Goal: Task Accomplishment & Management: Manage account settings

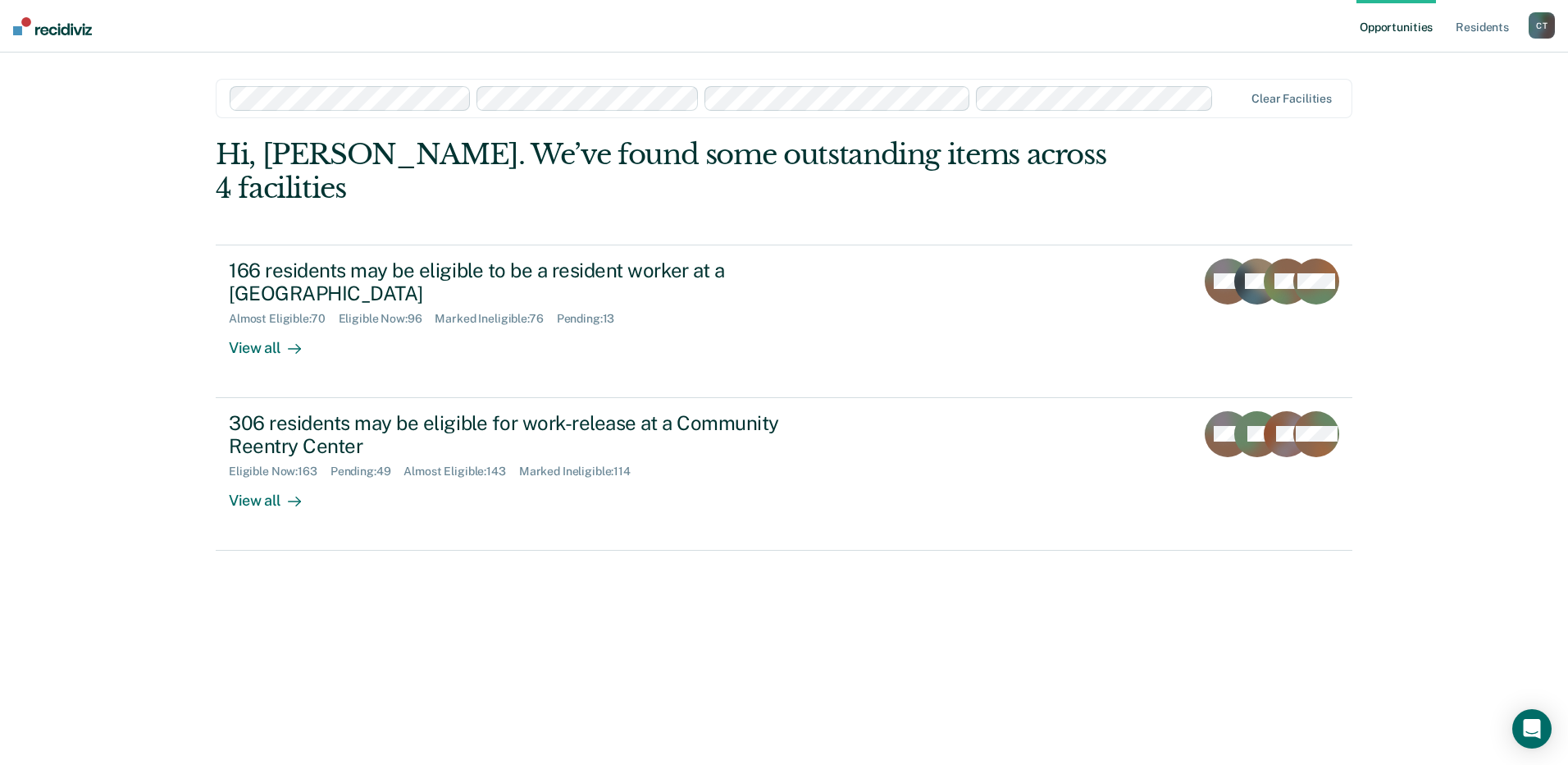
click at [1451, 23] on ul "Opportunities Resident s" at bounding box center [1442, 26] width 173 height 52
click at [1481, 31] on link "Resident s" at bounding box center [1482, 26] width 60 height 52
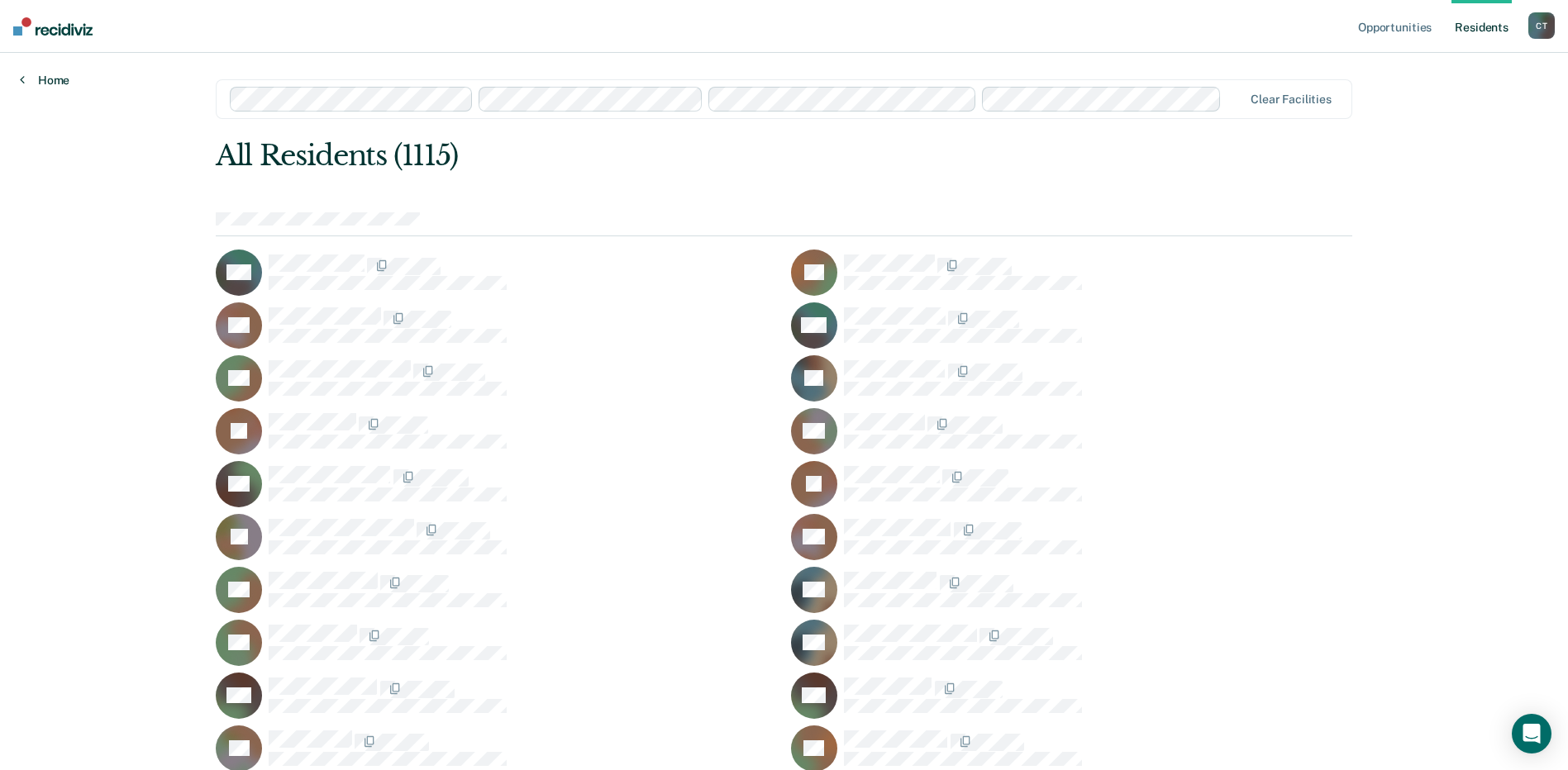
click at [37, 85] on link "Home" at bounding box center [45, 80] width 49 height 15
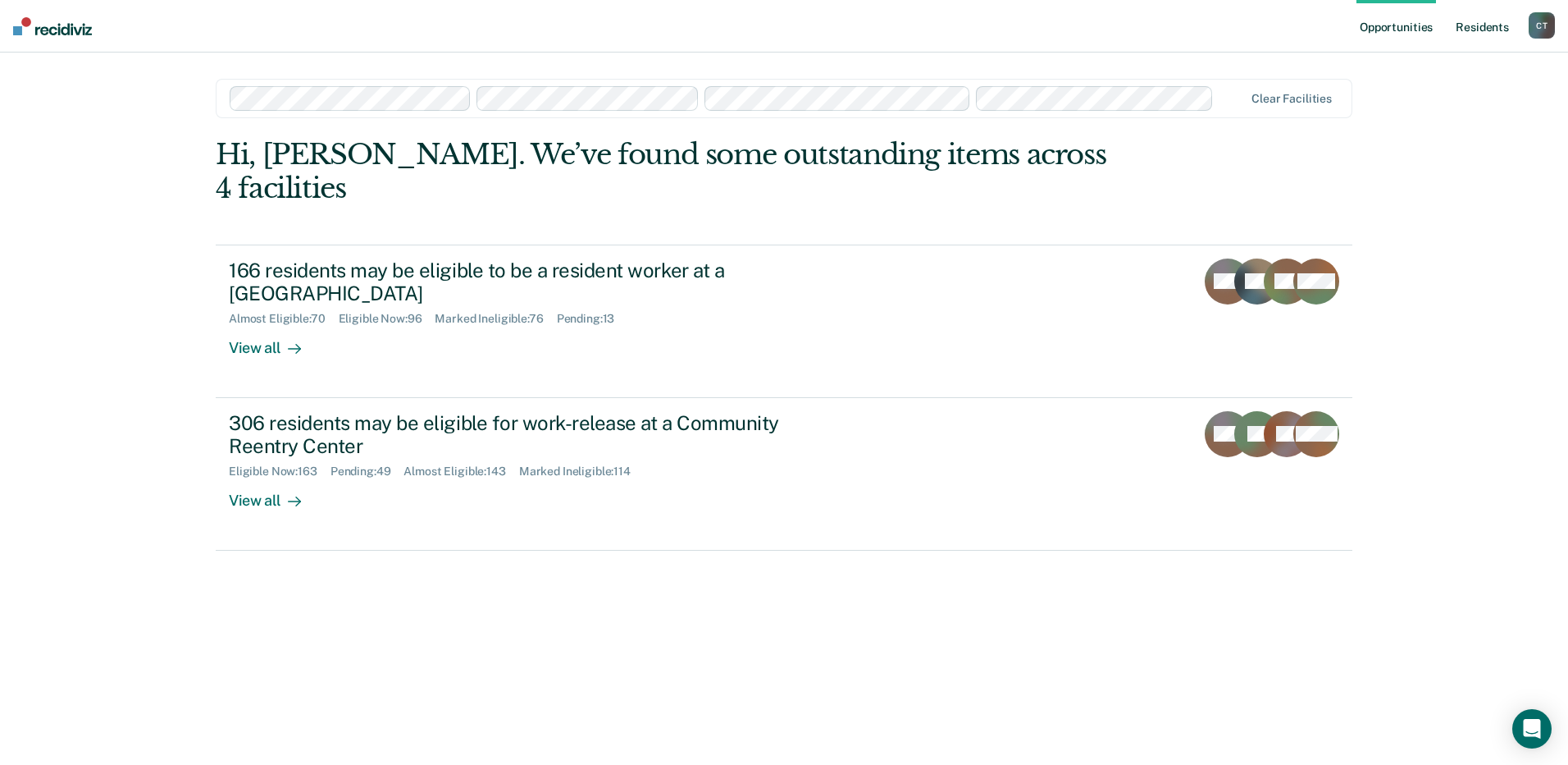
click at [1486, 25] on link "Resident s" at bounding box center [1482, 26] width 60 height 52
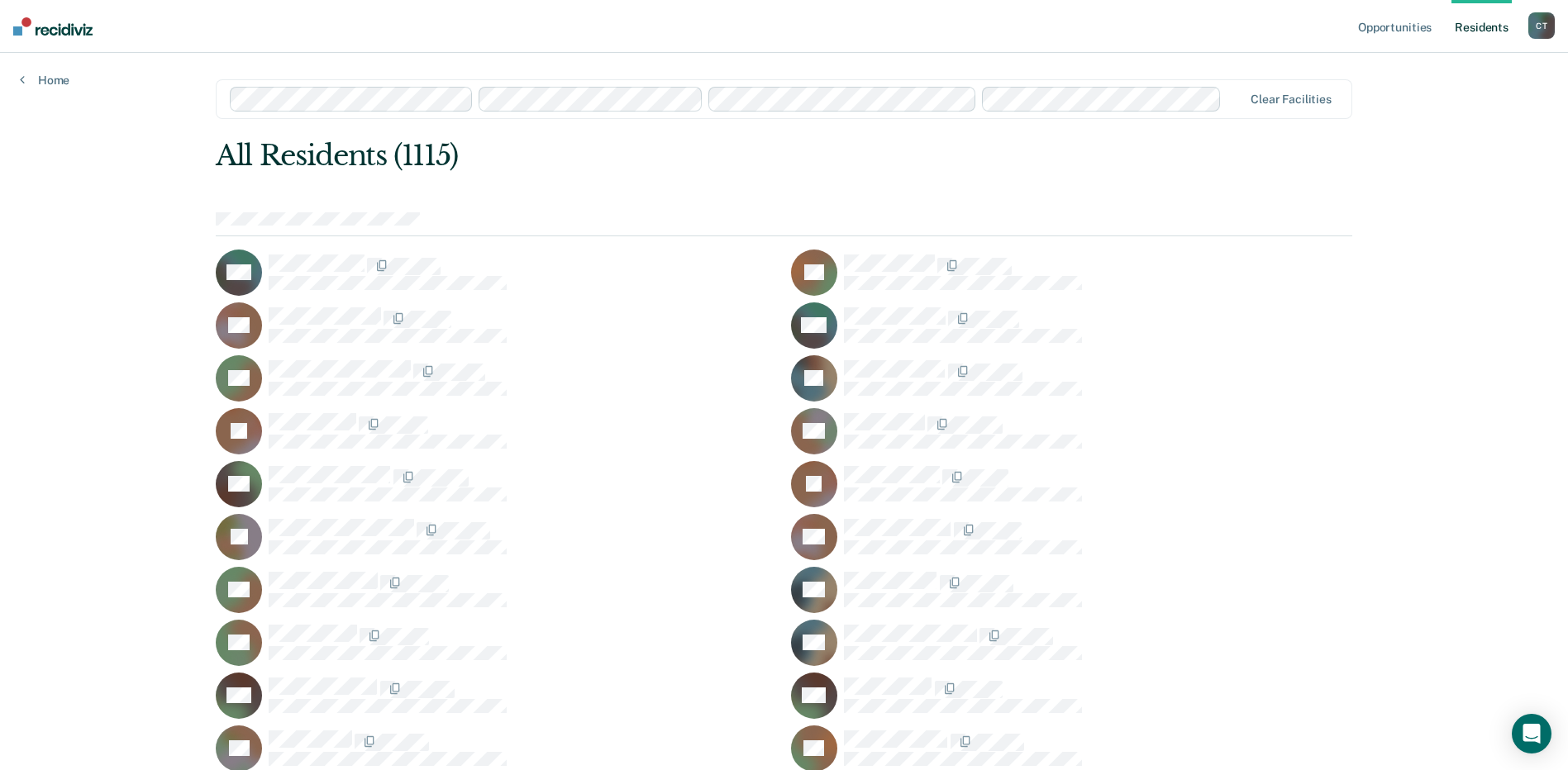
scroll to position [3843, 0]
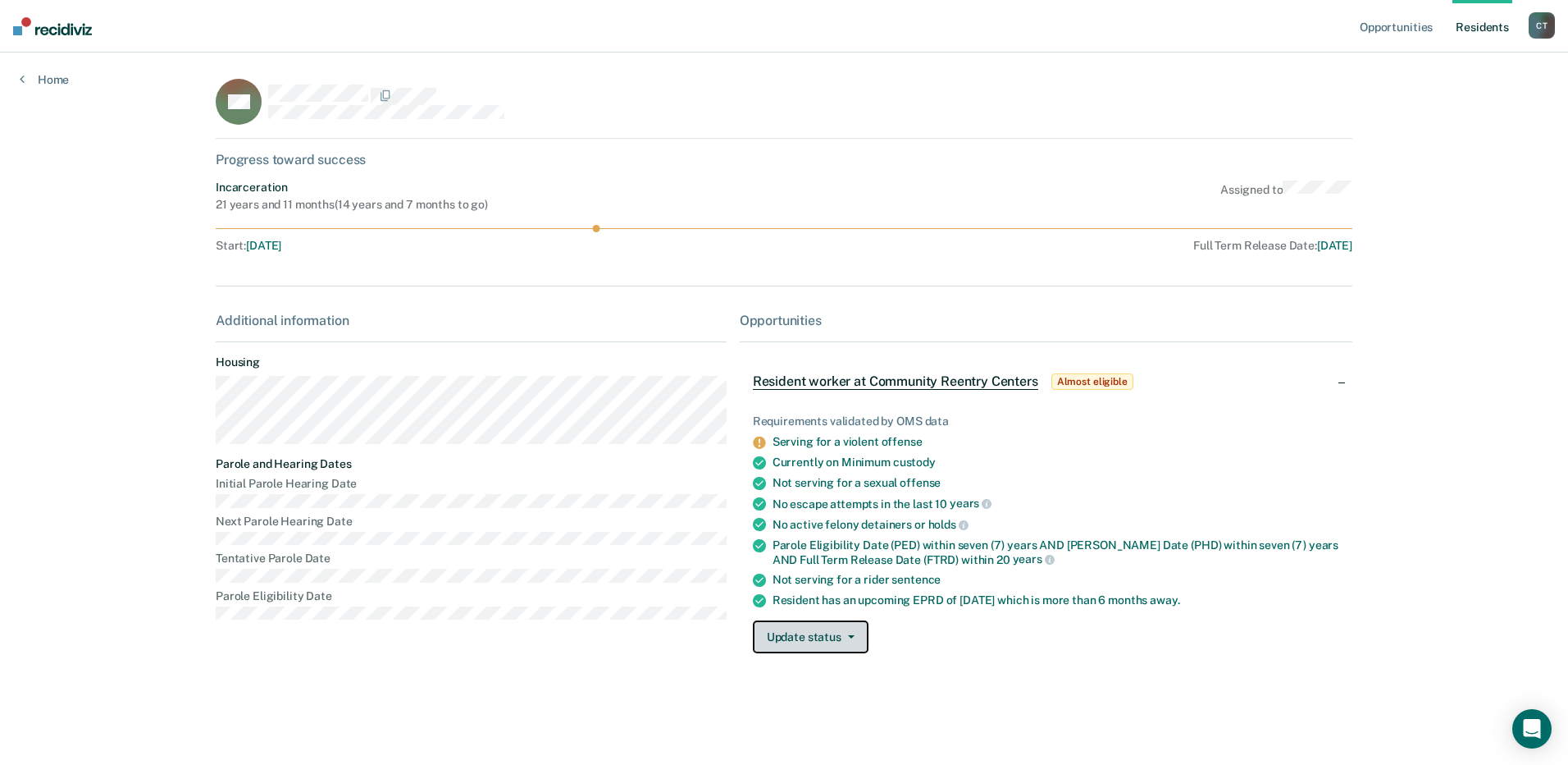
click at [827, 641] on button "Update status" at bounding box center [811, 637] width 116 height 33
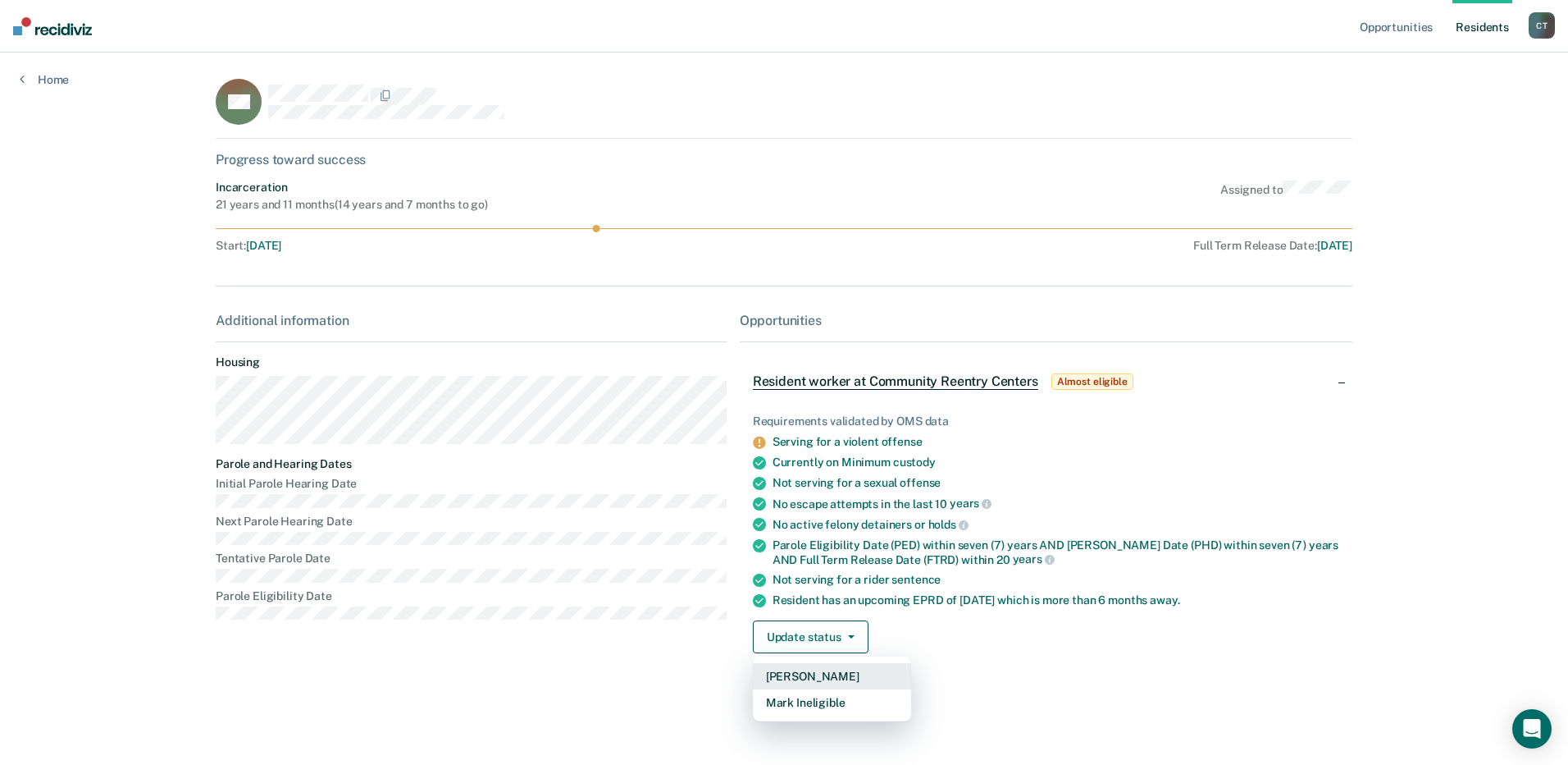
click at [800, 675] on button "[PERSON_NAME]" at bounding box center [831, 675] width 158 height 26
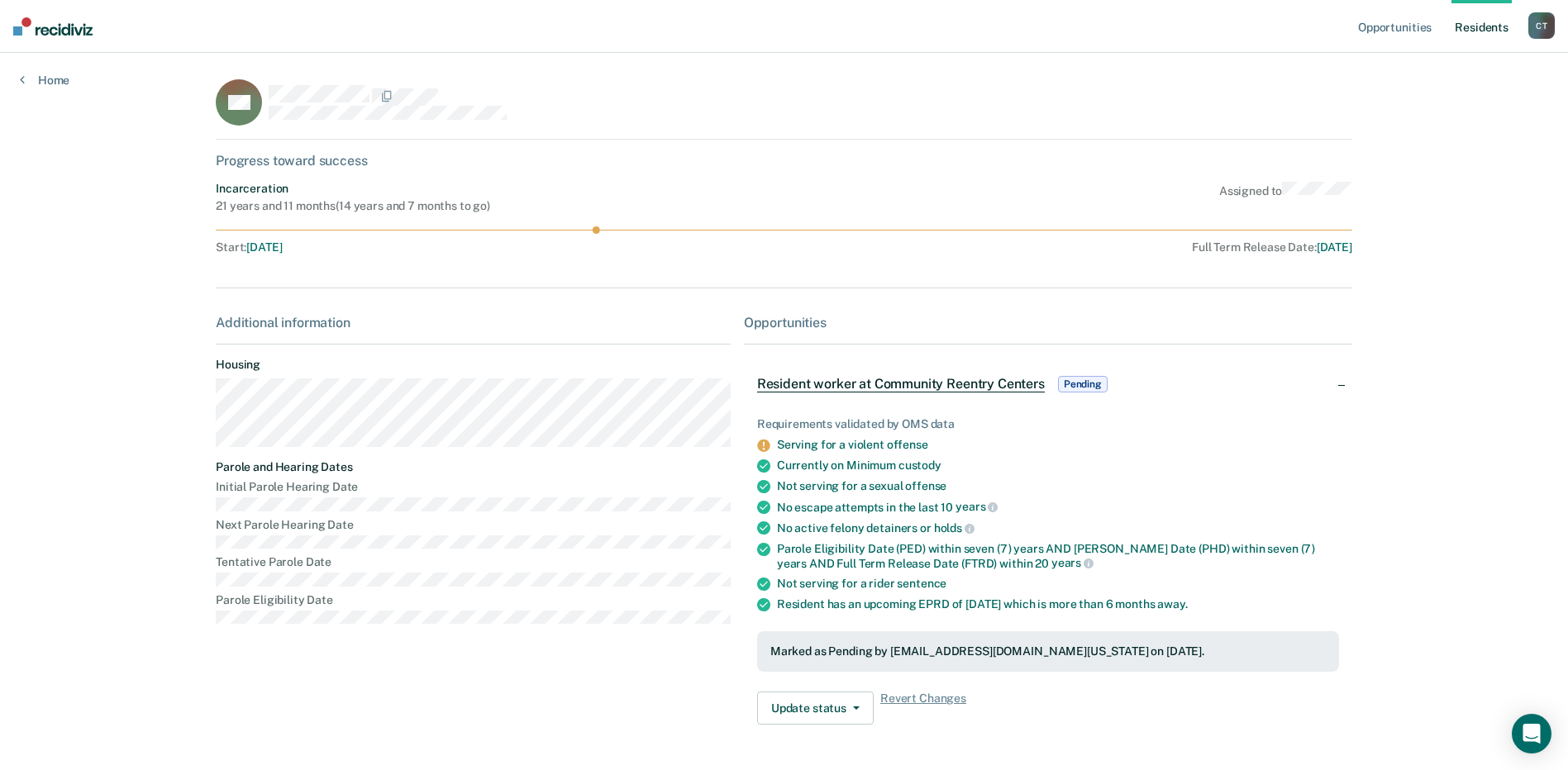
click at [1480, 24] on link "Resident s" at bounding box center [1481, 26] width 60 height 53
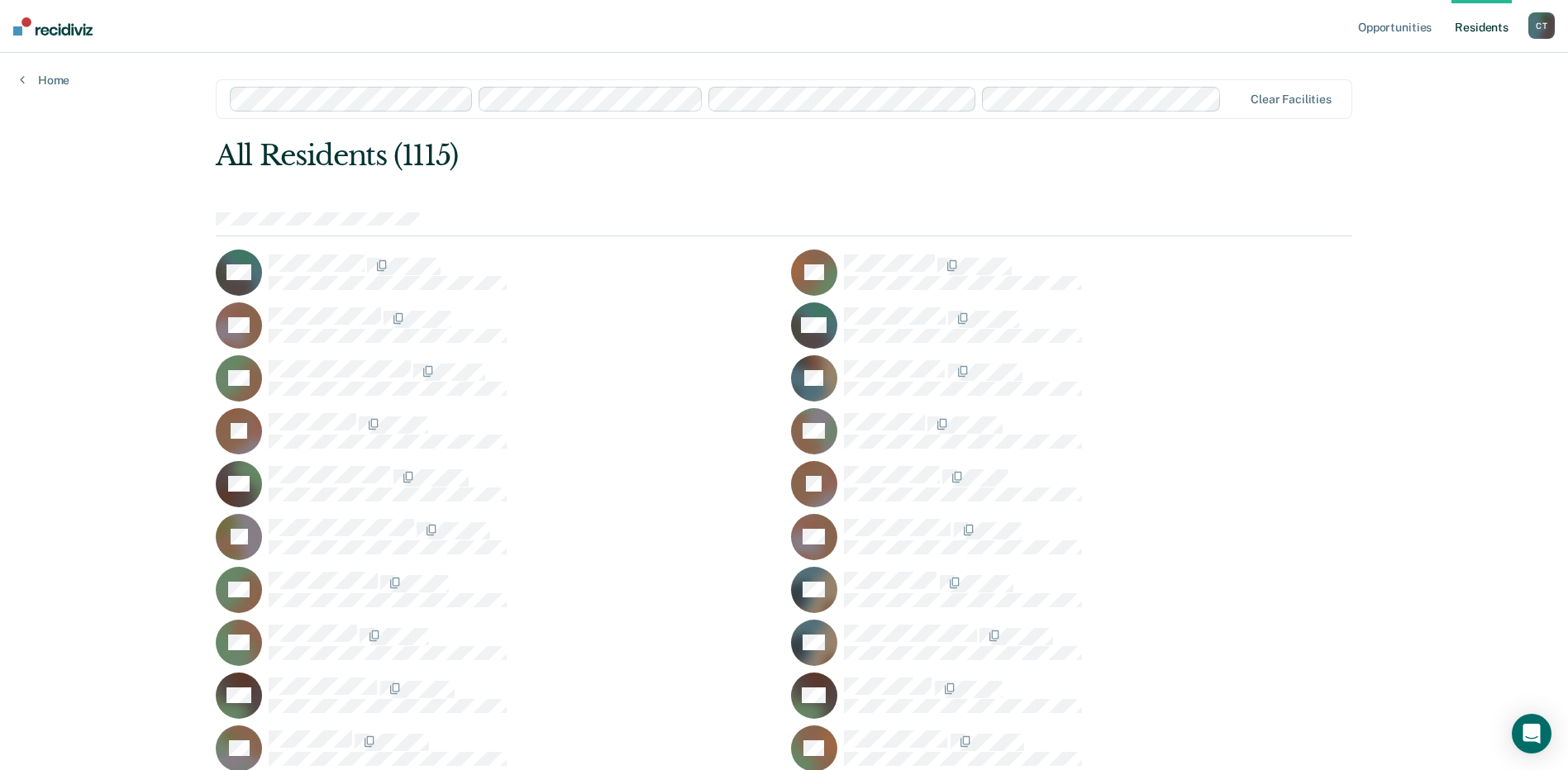
scroll to position [10610, 0]
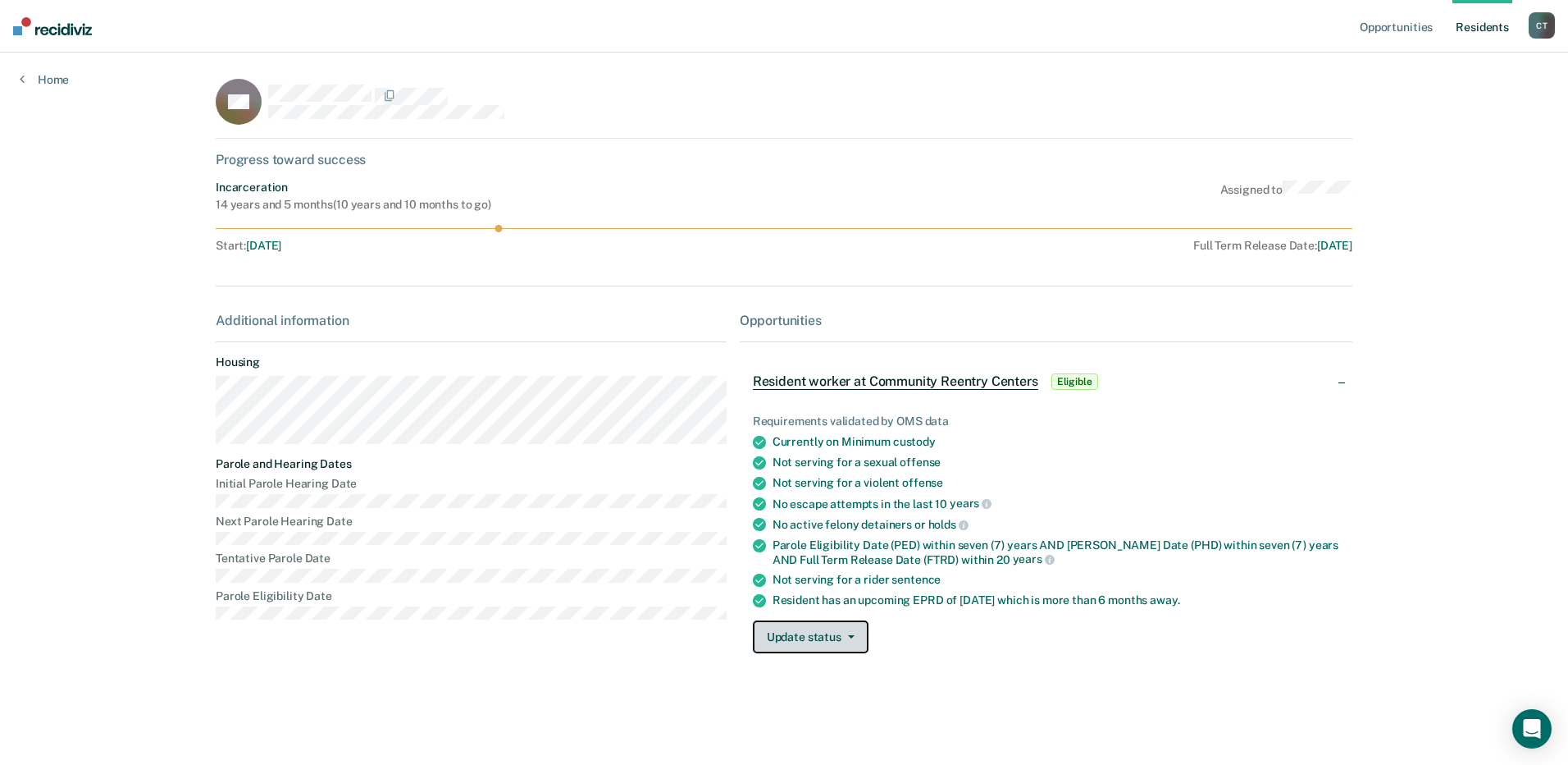
click at [827, 635] on button "Update status" at bounding box center [811, 637] width 116 height 33
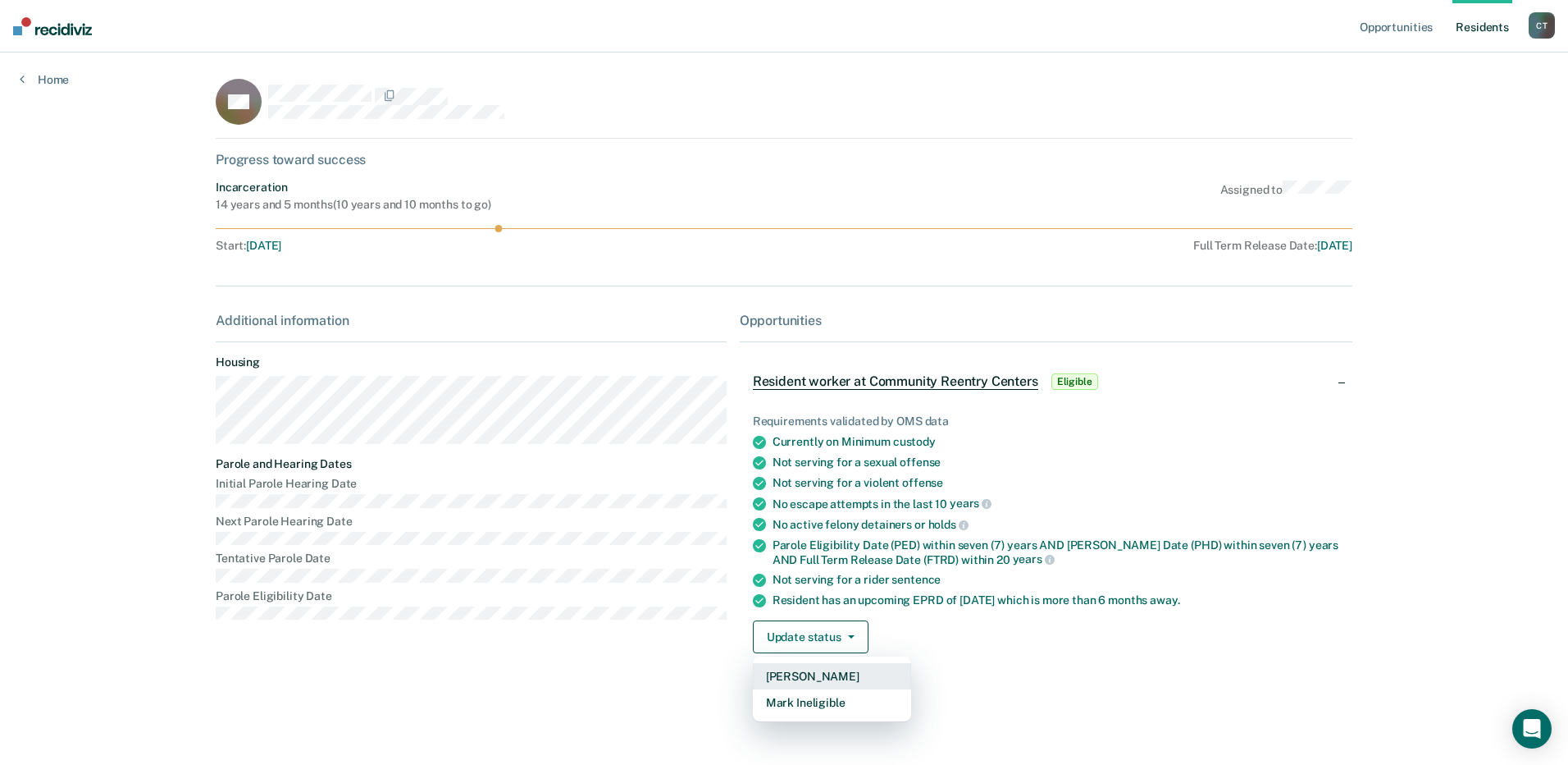
click at [810, 677] on button "[PERSON_NAME]" at bounding box center [831, 675] width 158 height 26
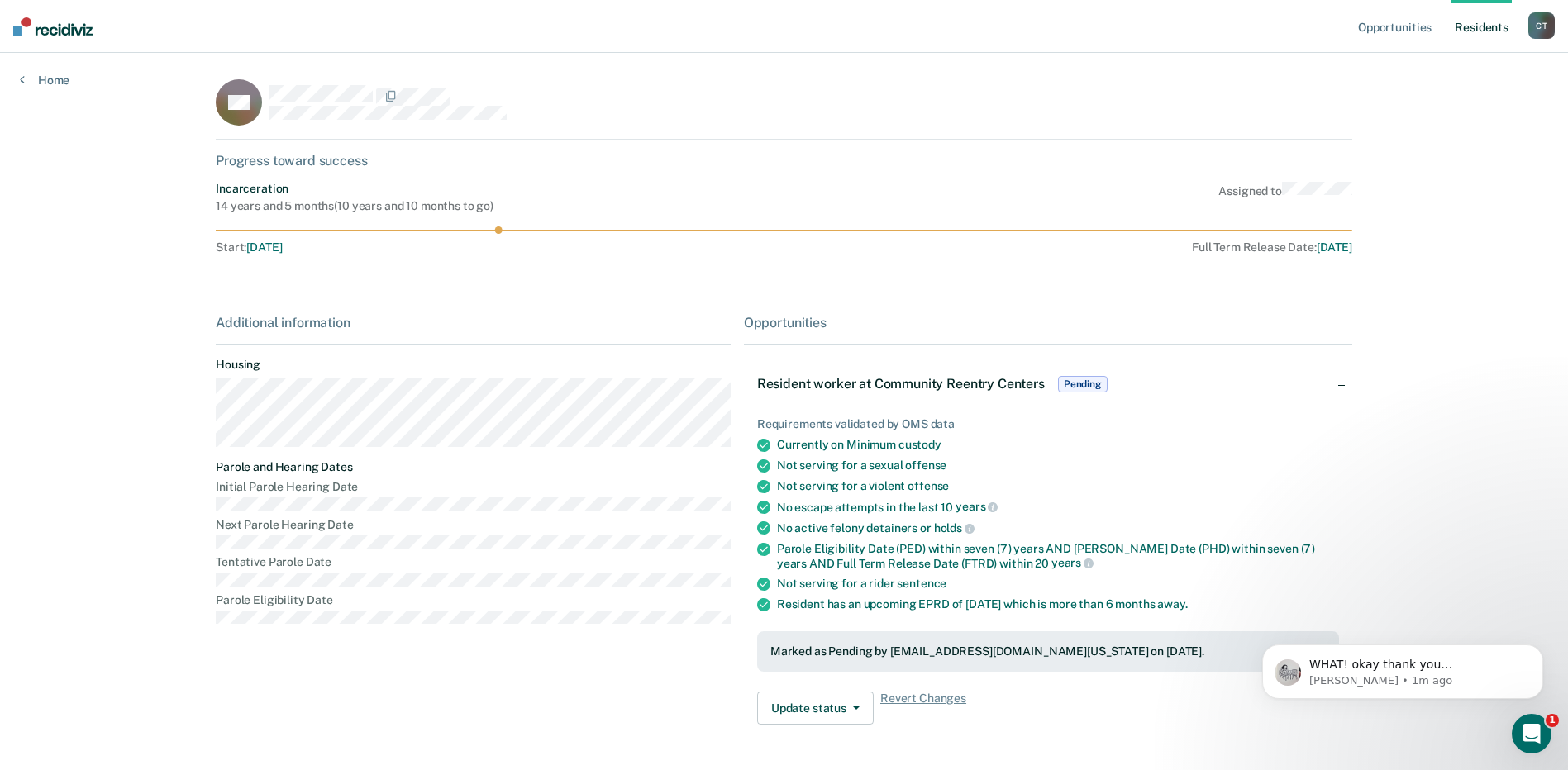
click at [1485, 28] on link "Resident s" at bounding box center [1481, 26] width 60 height 53
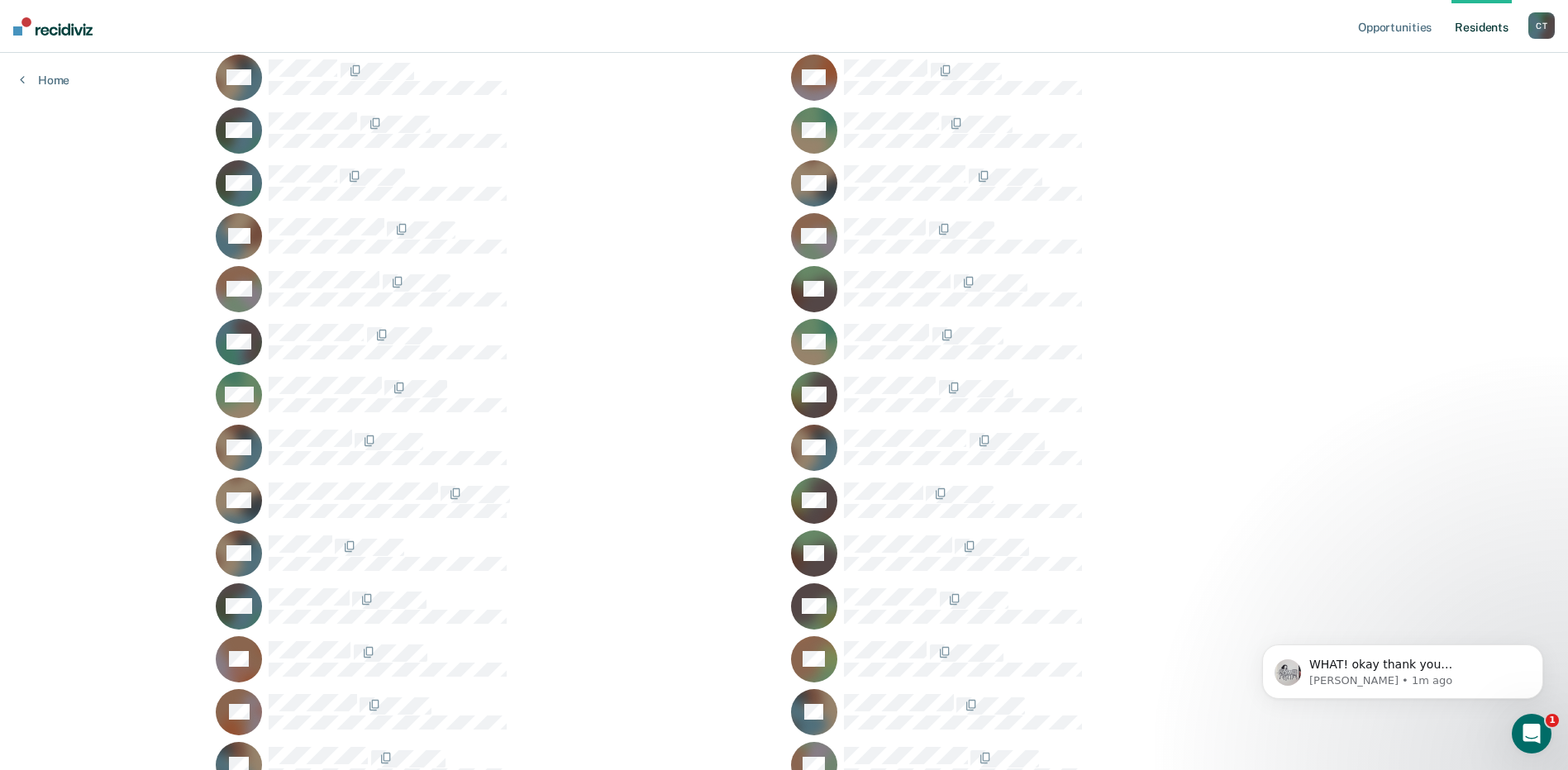
scroll to position [23670, 0]
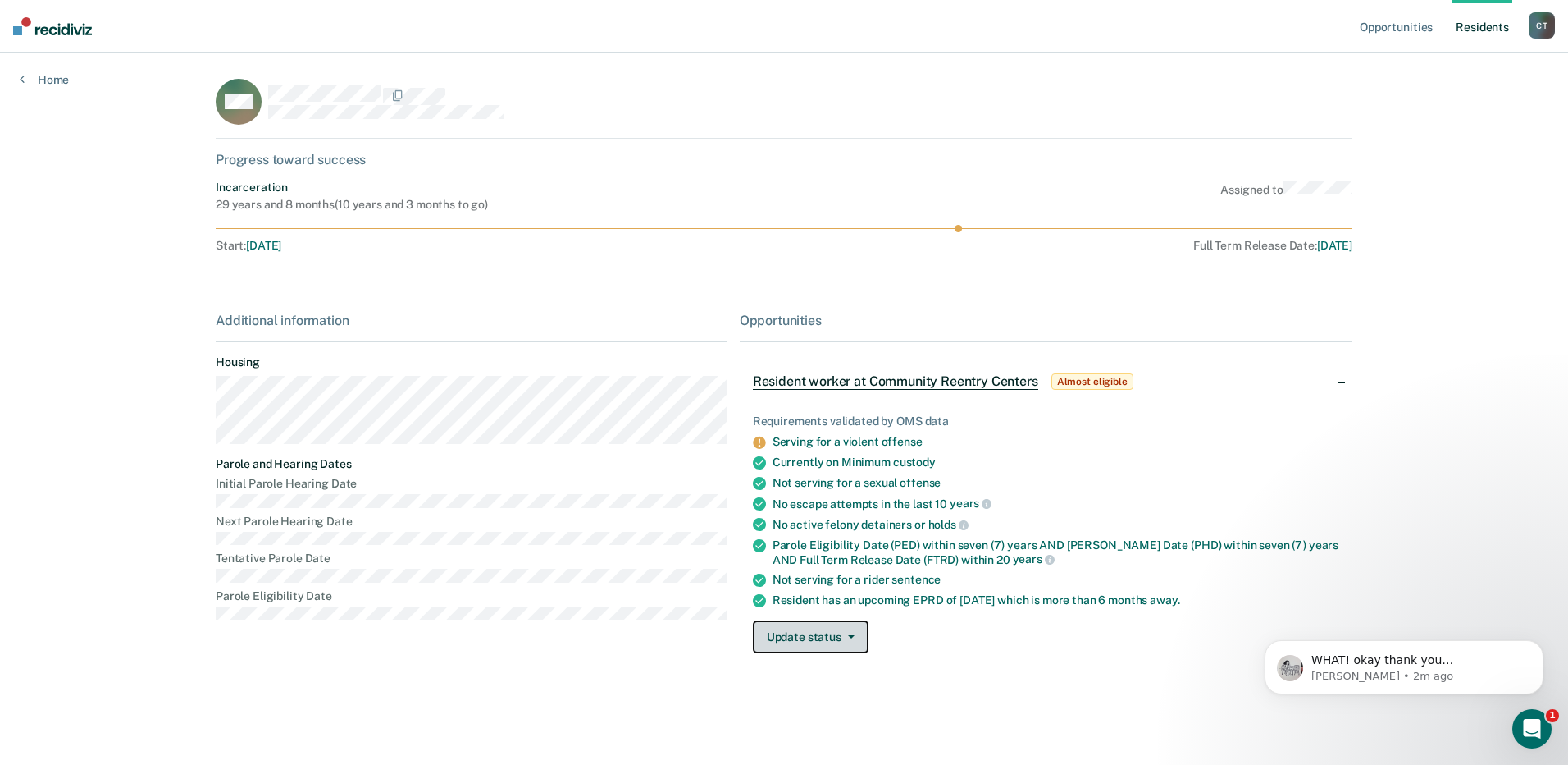
click at [812, 624] on button "Update status" at bounding box center [811, 637] width 116 height 33
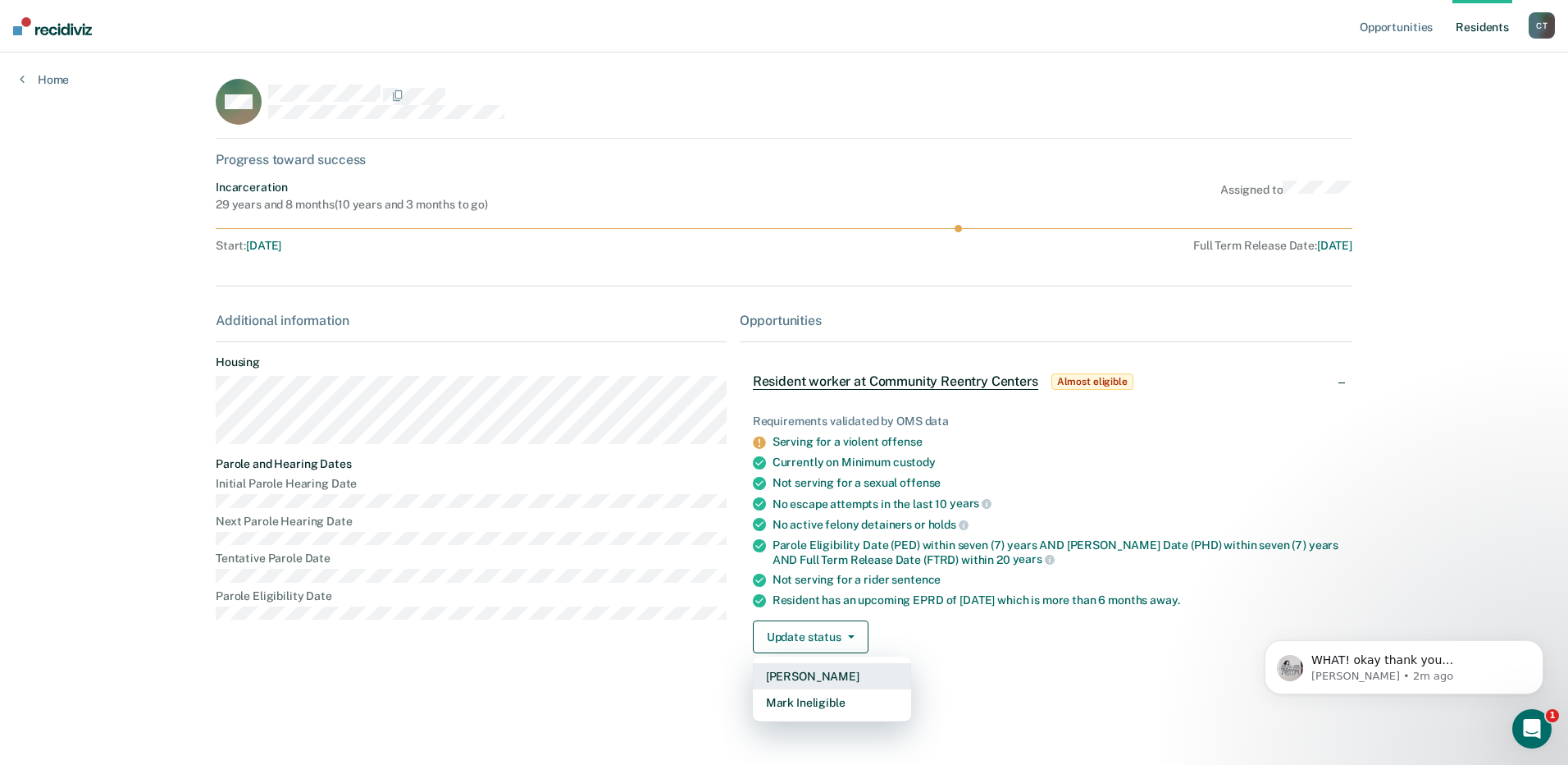
click at [807, 680] on button "[PERSON_NAME]" at bounding box center [831, 675] width 158 height 26
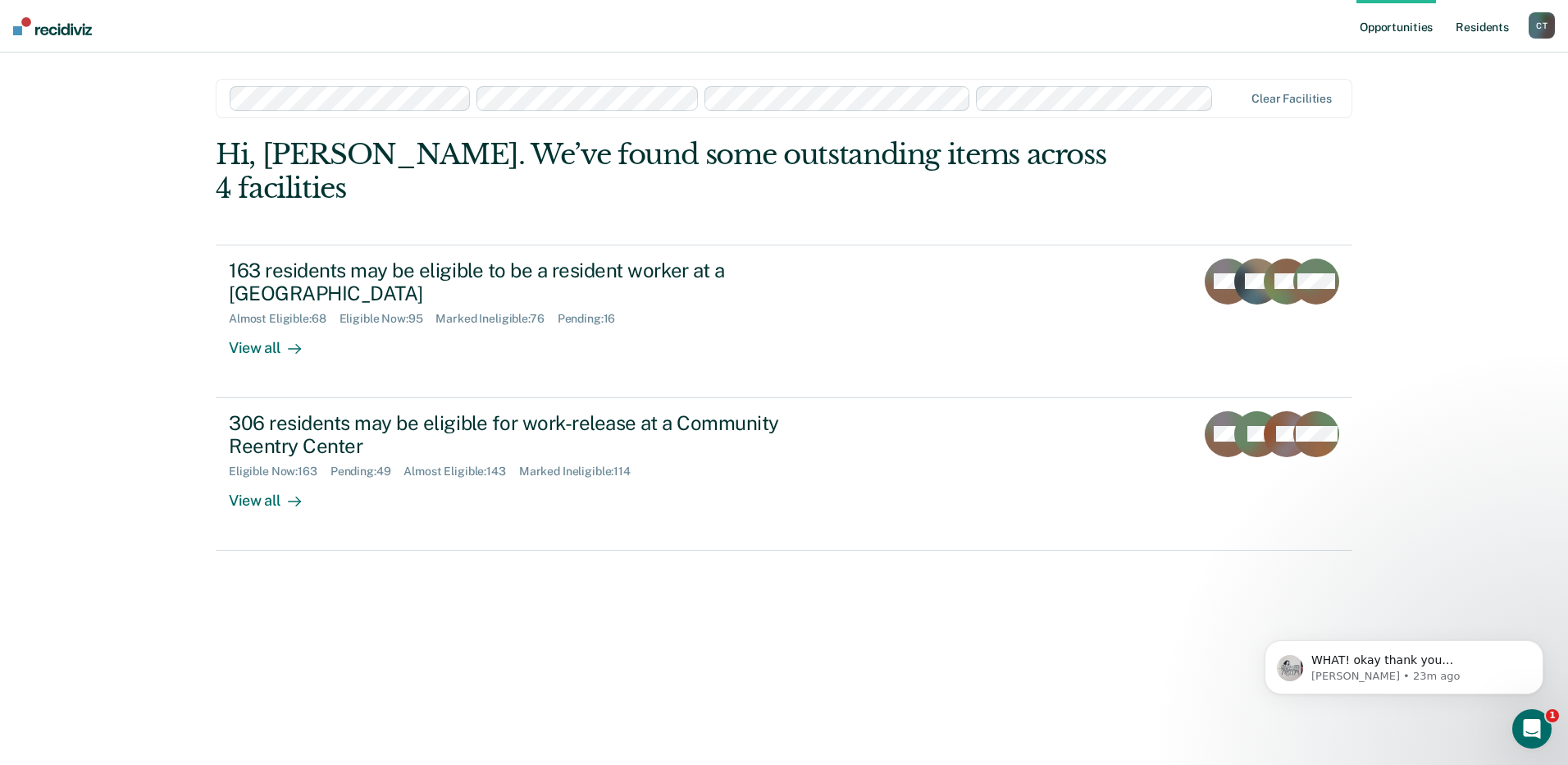
click at [1478, 21] on link "Resident s" at bounding box center [1482, 26] width 60 height 52
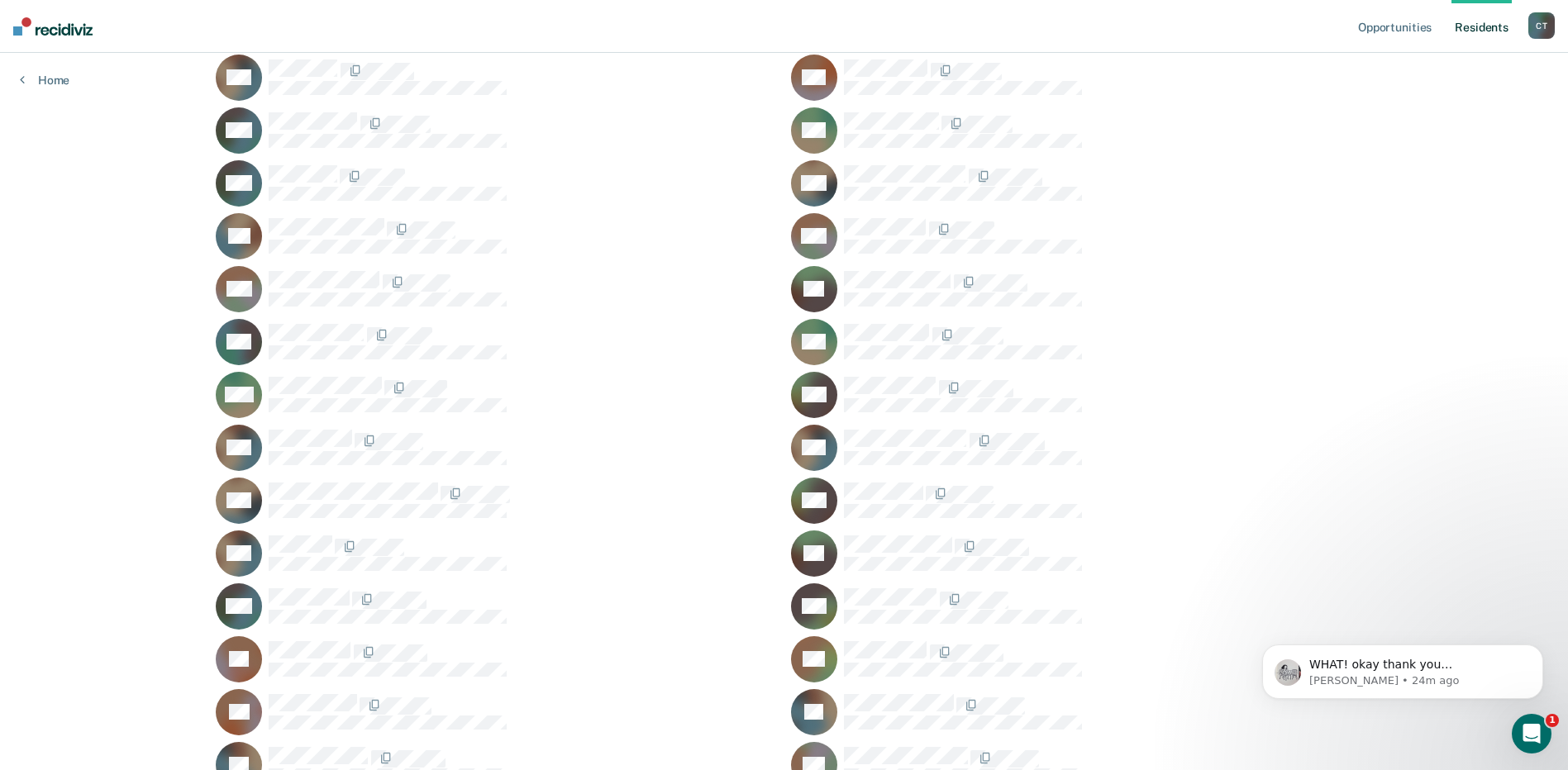
scroll to position [23670, 0]
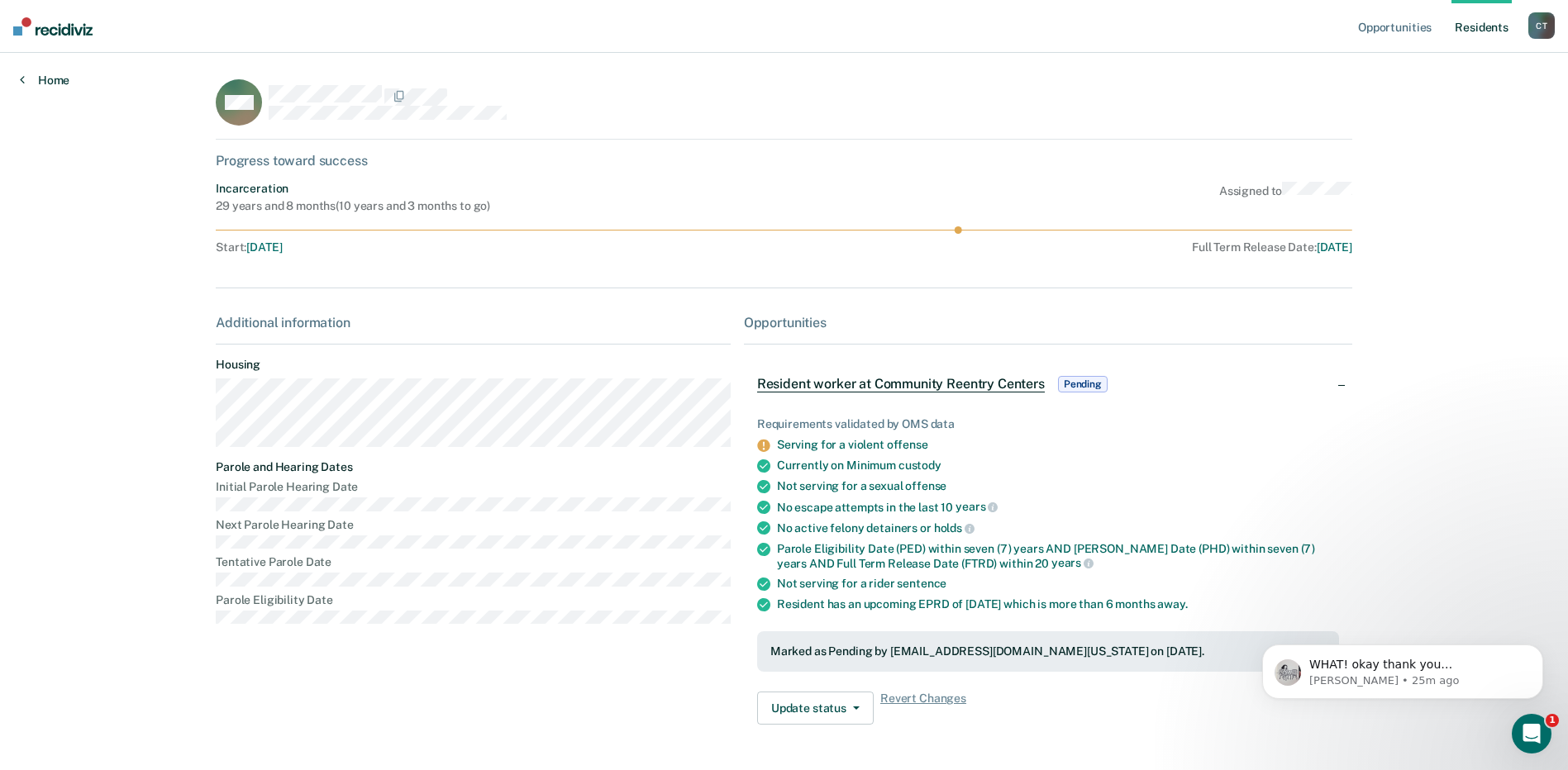
click at [45, 78] on link "Home" at bounding box center [45, 80] width 49 height 15
